Goal: Book appointment/travel/reservation

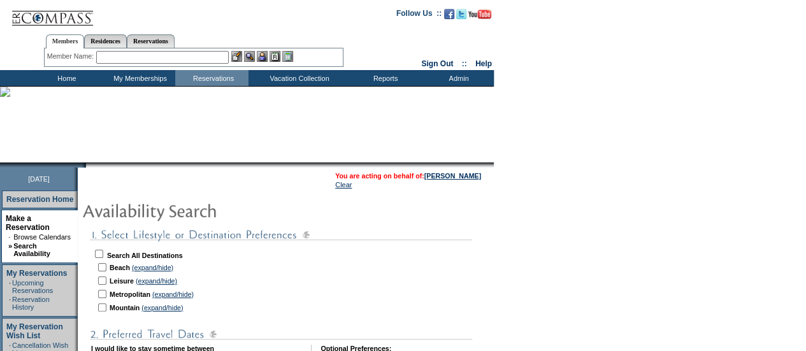
click at [106, 268] on input "checkbox" at bounding box center [102, 267] width 8 height 8
checkbox input "true"
click at [106, 279] on input "checkbox" at bounding box center [102, 281] width 8 height 8
checkbox input "true"
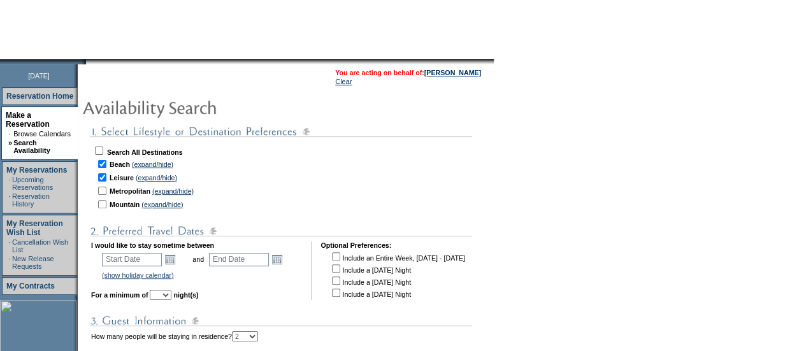
scroll to position [105, 0]
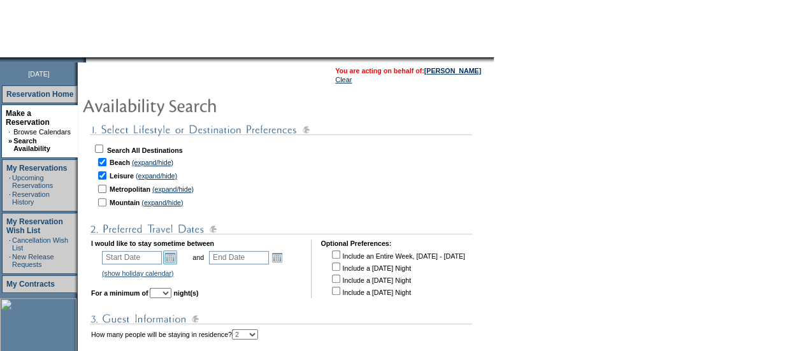
click at [173, 258] on link "Open the calendar popup." at bounding box center [170, 257] width 14 height 14
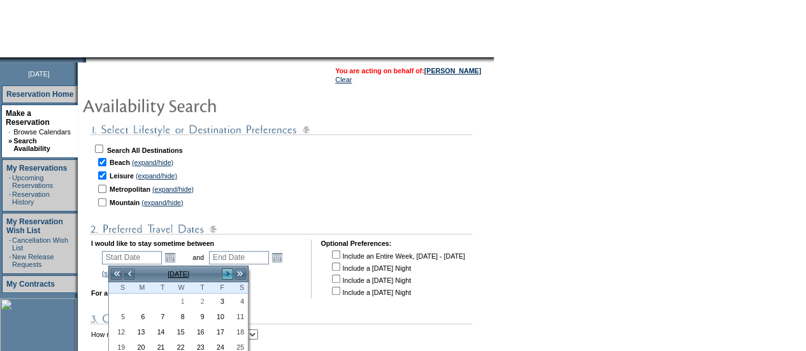
click at [222, 271] on link ">" at bounding box center [227, 274] width 13 height 13
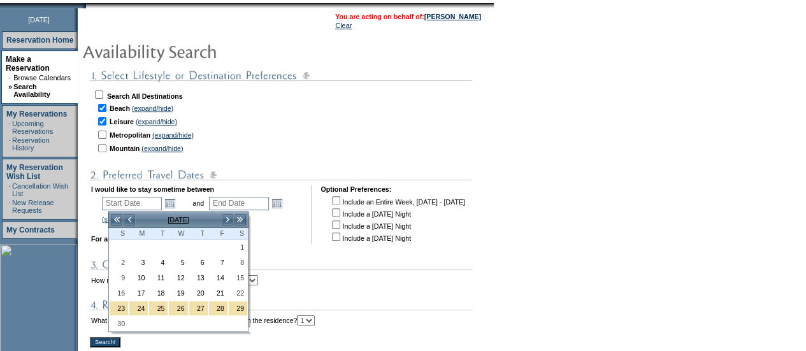
scroll to position [159, 0]
click at [183, 267] on link "5" at bounding box center [178, 263] width 18 height 14
type input "2025-11-05"
type input "2025-11-06"
type input "11/5/2025"
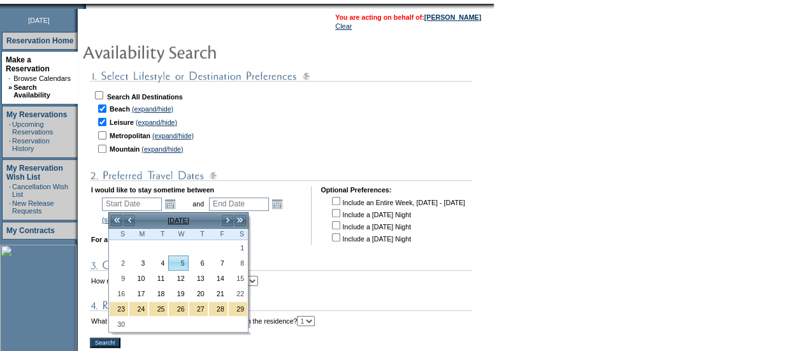
type input "11/6/2025"
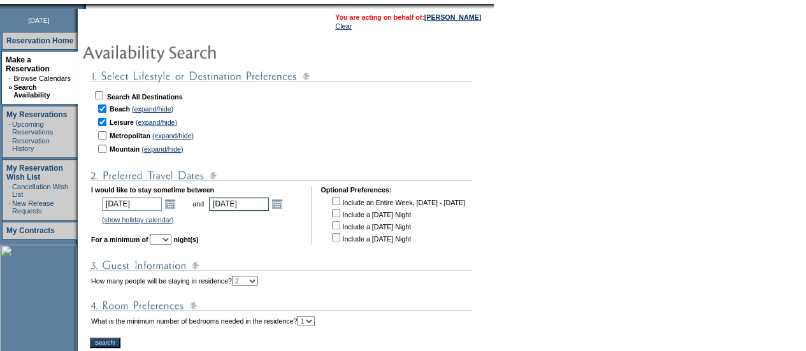
click at [269, 211] on input "11/6/2025" at bounding box center [239, 204] width 60 height 13
click at [284, 207] on link "Open the calendar popup." at bounding box center [277, 204] width 14 height 14
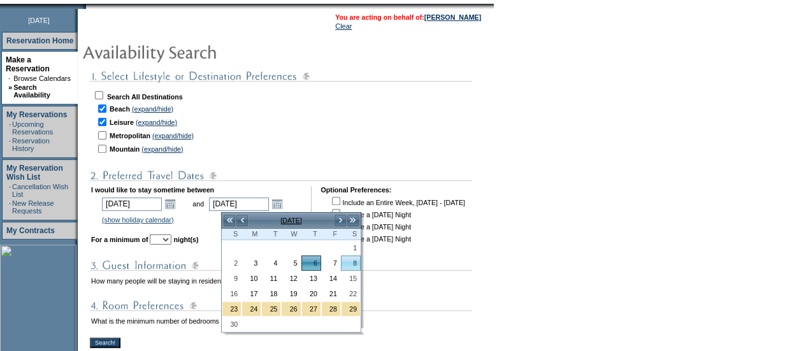
click at [350, 263] on link "8" at bounding box center [350, 263] width 18 height 14
type input "2025-11-08"
type input "11/8/2025"
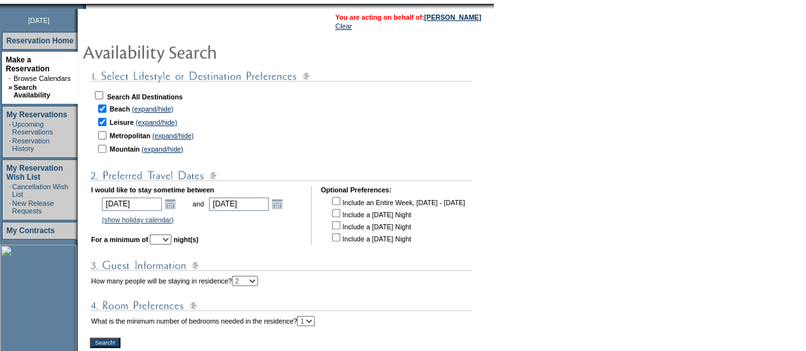
click at [171, 243] on select "1 2 3 4 5 6 7 8 9 10 11 12 13 14" at bounding box center [161, 239] width 22 height 10
select select "3"
click at [168, 237] on select "1 2 3 4 5 6 7 8 9 10 11 12 13 14" at bounding box center [161, 239] width 22 height 10
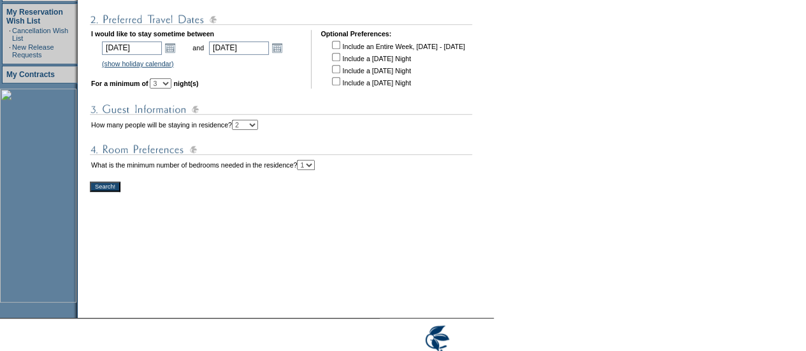
scroll to position [336, 0]
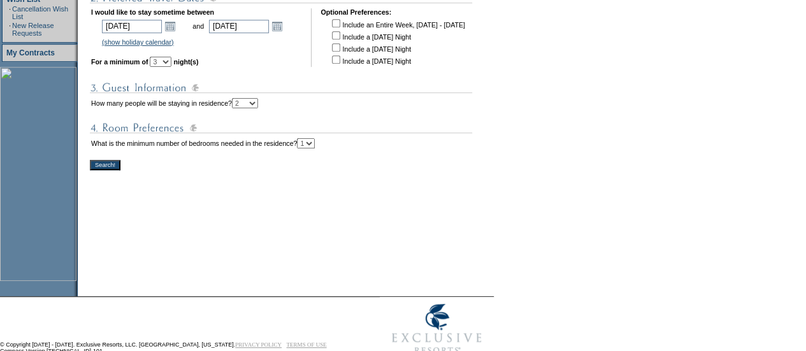
click at [112, 164] on input "Search!" at bounding box center [105, 165] width 31 height 10
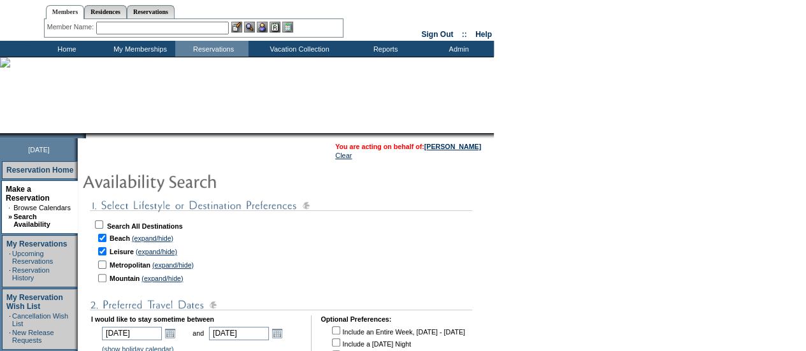
scroll to position [0, 0]
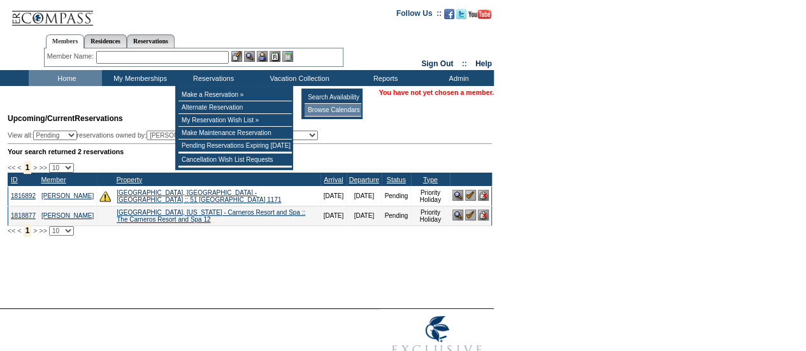
click at [322, 110] on td "Browse Calendars" at bounding box center [333, 110] width 57 height 13
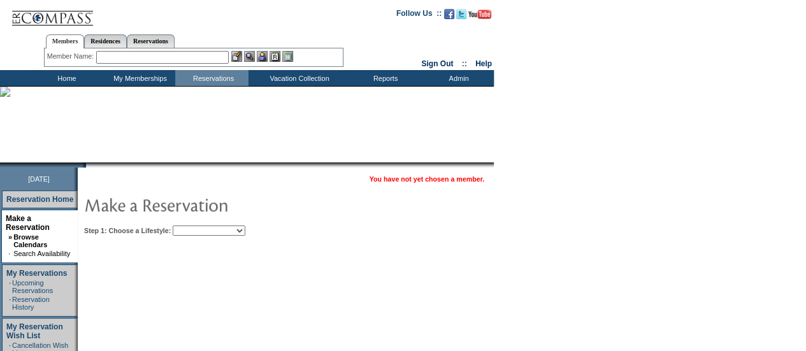
click at [243, 232] on select "Beach Leisure Metropolitan Mountain OIAL for Adventure OIAL for Couples OIAL fo…" at bounding box center [209, 231] width 73 height 10
select select "Metropolitan"
click at [194, 226] on select "Beach Leisure Metropolitan Mountain OIAL for Adventure OIAL for Couples OIAL fo…" at bounding box center [209, 231] width 73 height 10
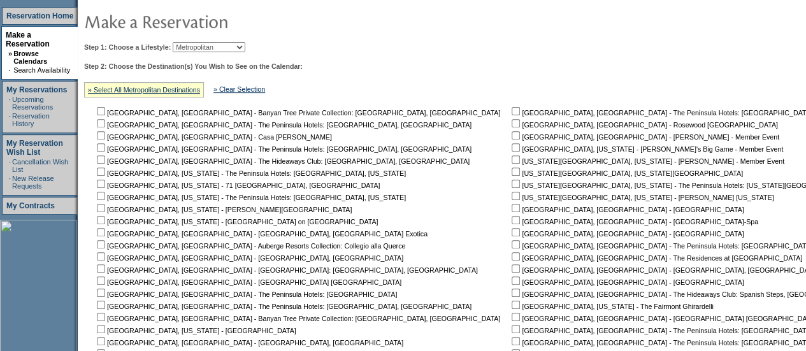
scroll to position [189, 0]
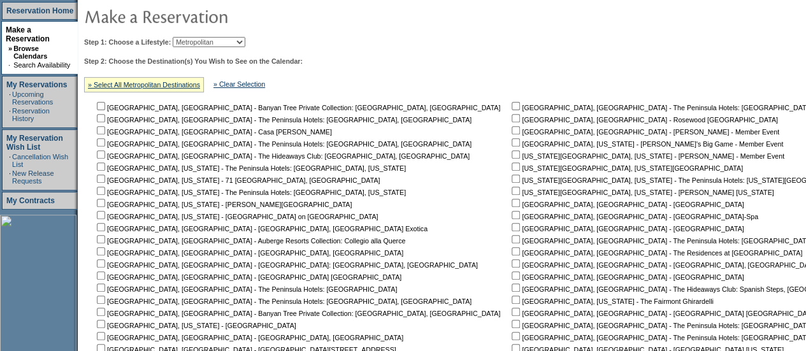
click at [512, 189] on input "checkbox" at bounding box center [516, 191] width 8 height 8
checkbox input "true"
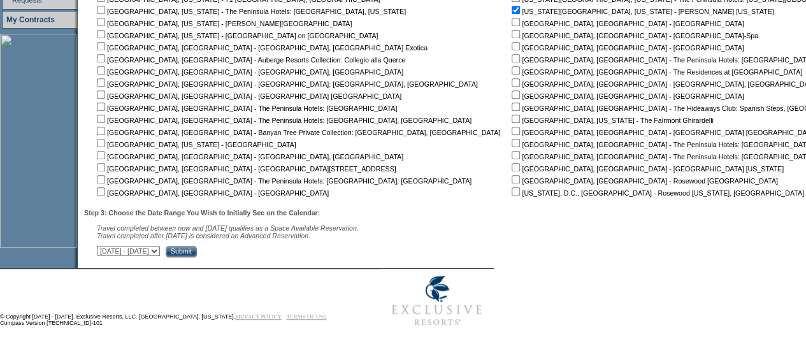
scroll to position [370, 0]
click at [197, 255] on input "Submit" at bounding box center [181, 251] width 31 height 11
